Goal: Transaction & Acquisition: Purchase product/service

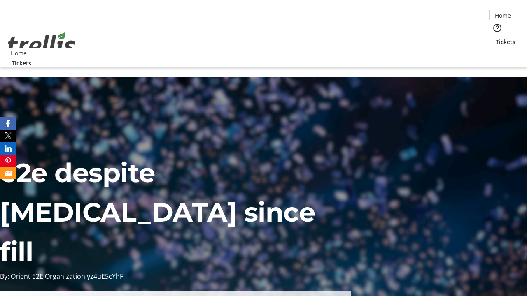
click at [503, 12] on span "Sign Up" at bounding box center [507, 12] width 24 height 10
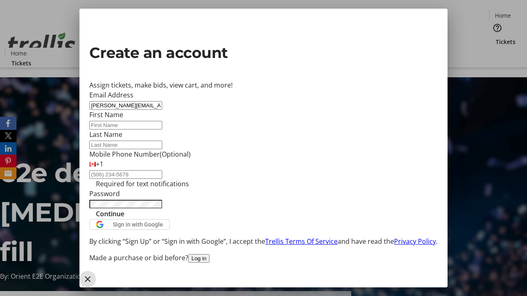
type input "[PERSON_NAME][EMAIL_ADDRESS][PERSON_NAME][DOMAIN_NAME]"
type input "[PERSON_NAME]"
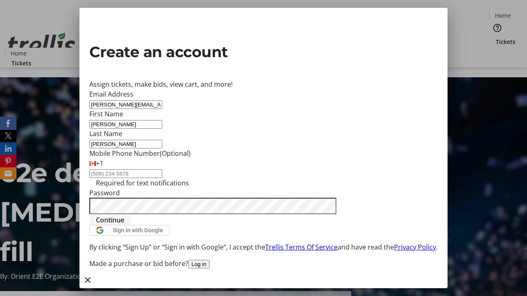
click at [124, 225] on span "Continue" at bounding box center [110, 220] width 28 height 10
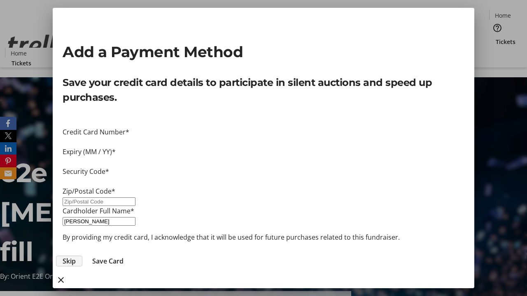
click at [76, 256] on span "Skip" at bounding box center [69, 261] width 13 height 10
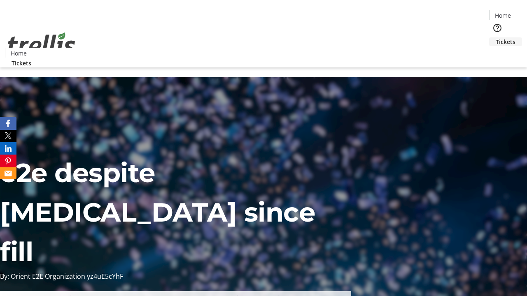
click at [496, 37] on span "Tickets" at bounding box center [506, 41] width 20 height 9
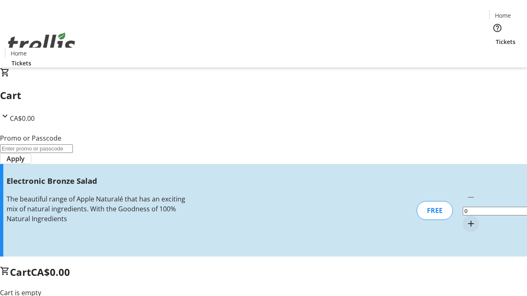
click at [466, 219] on mat-icon "Increment by one" at bounding box center [471, 224] width 10 height 10
type input "1"
